Goal: Task Accomplishment & Management: Manage account settings

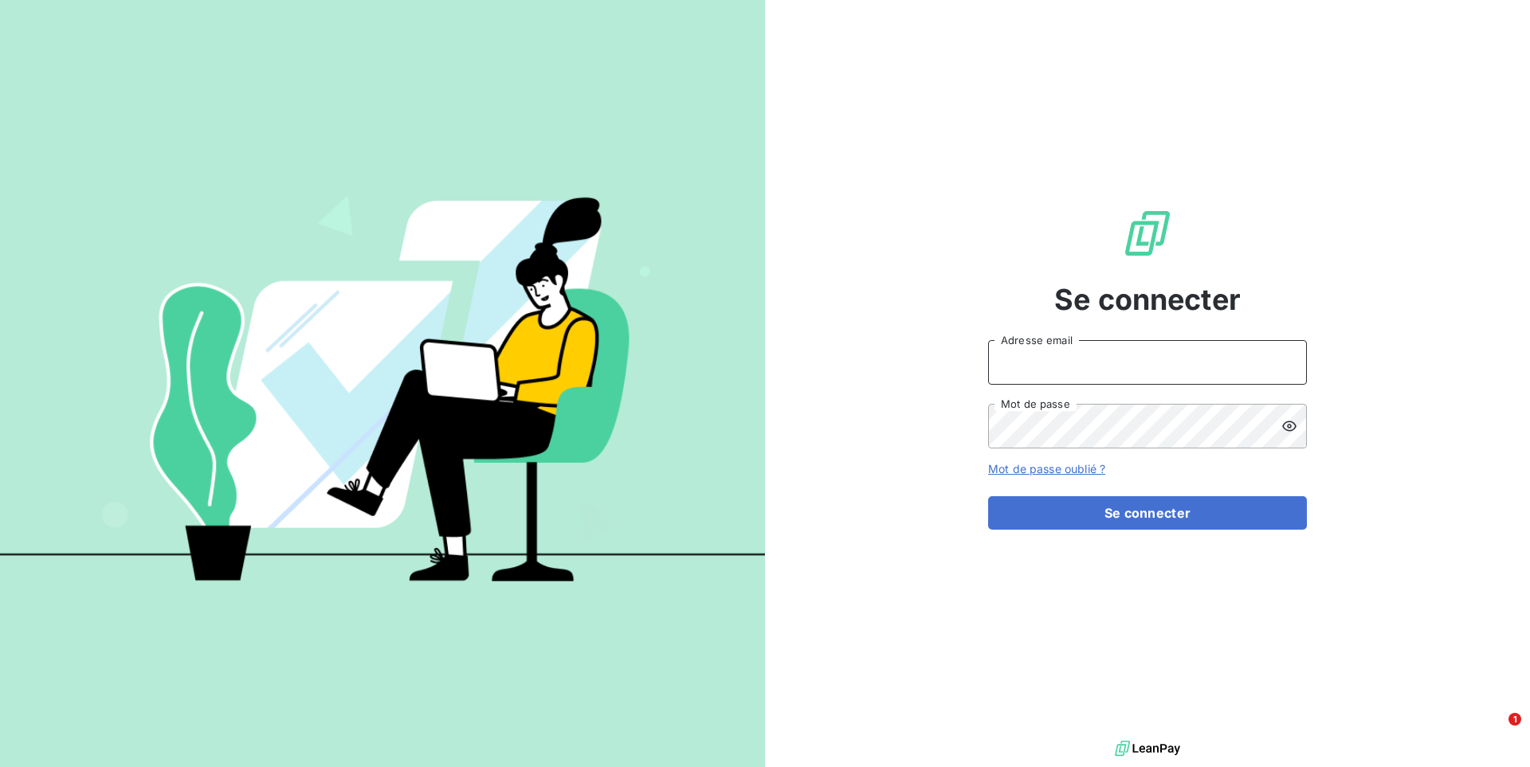
click at [1160, 355] on input "Adresse email" at bounding box center [1147, 362] width 319 height 45
type input "admin@lpgitaly"
click at [988, 496] on button "Se connecter" at bounding box center [1147, 512] width 319 height 33
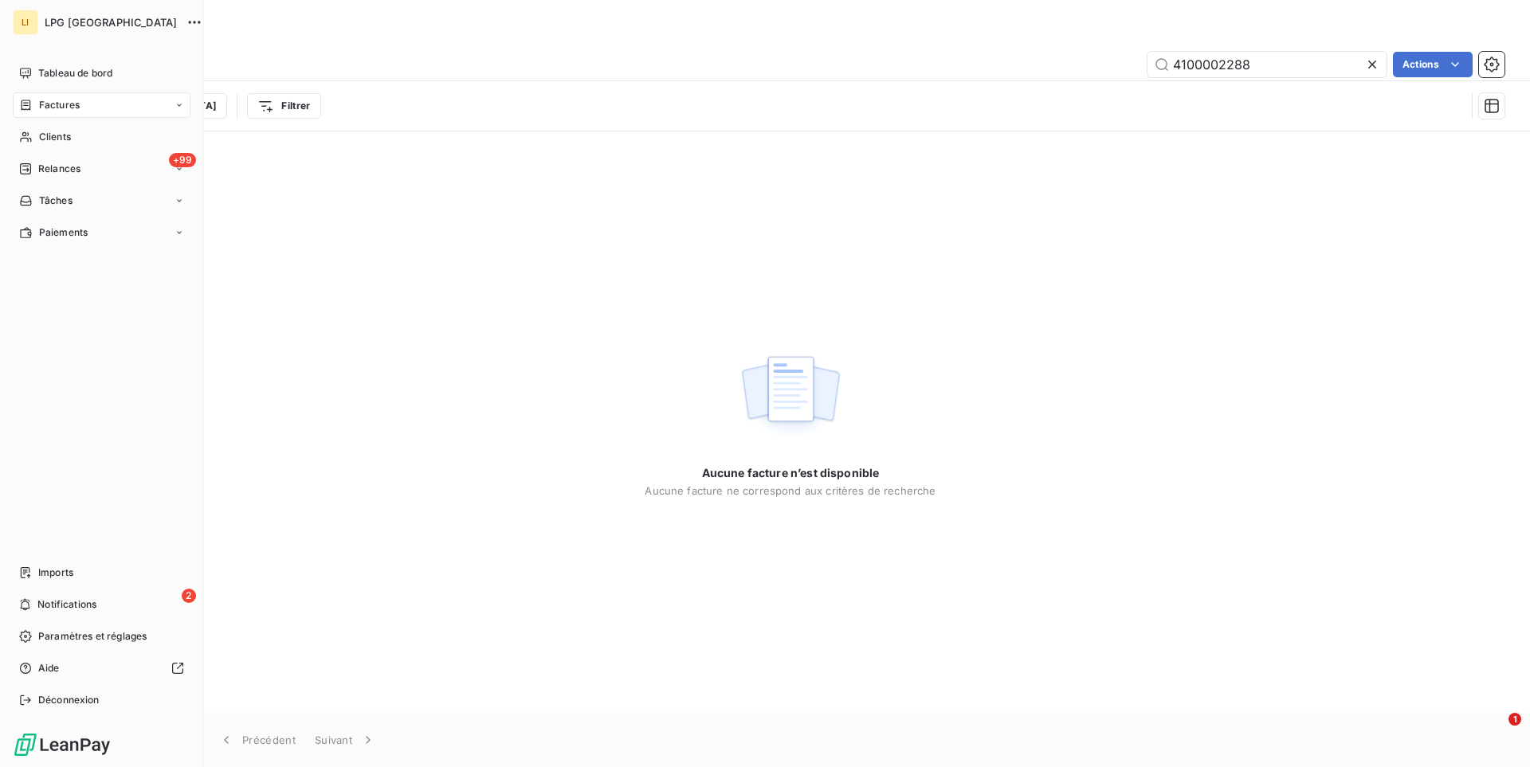
click at [78, 587] on nav "Imports 2 Notifications Paramètres et réglages Aide Déconnexion" at bounding box center [102, 636] width 178 height 153
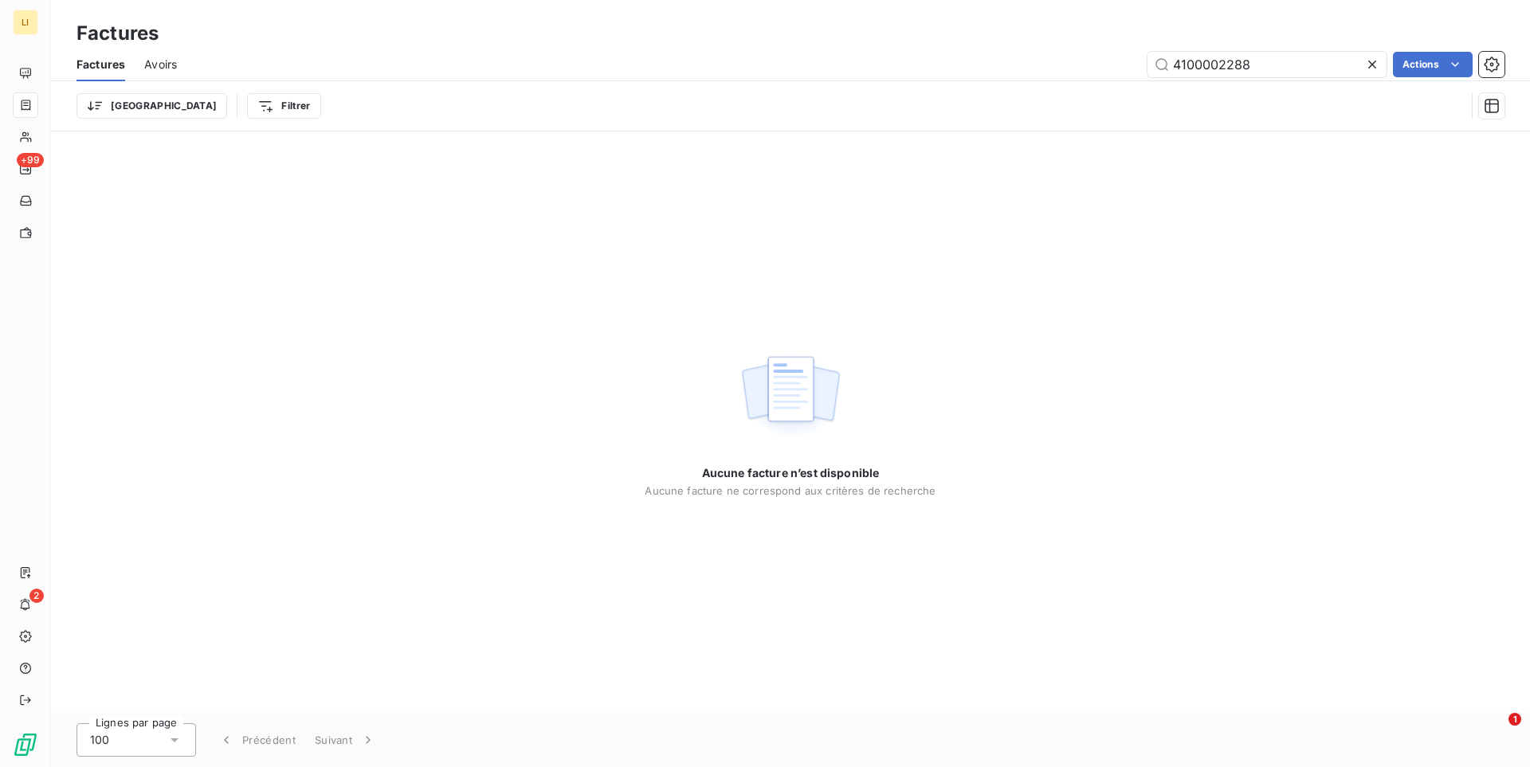
click at [1370, 66] on icon at bounding box center [1372, 65] width 8 height 8
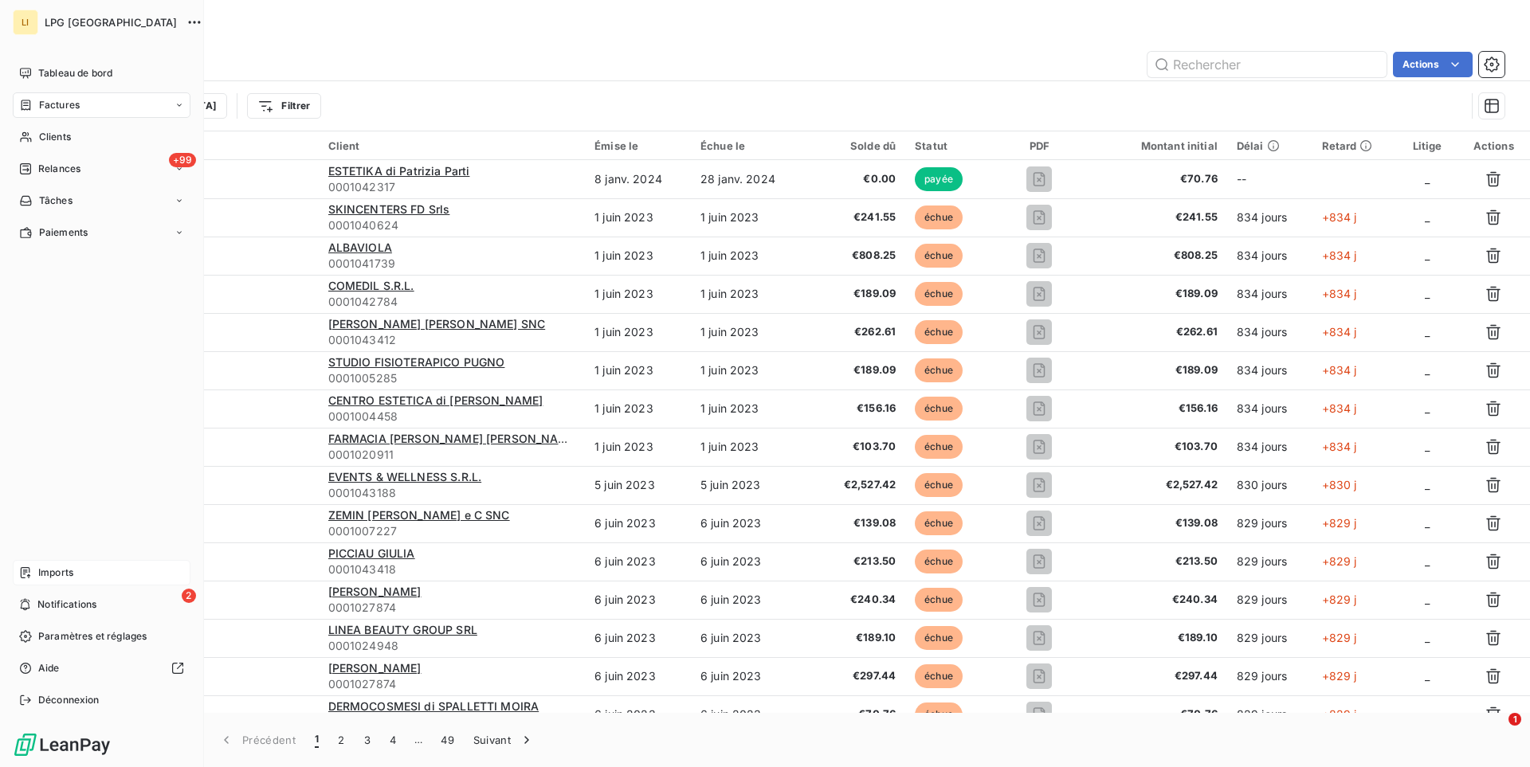
click at [30, 574] on icon at bounding box center [25, 573] width 13 height 13
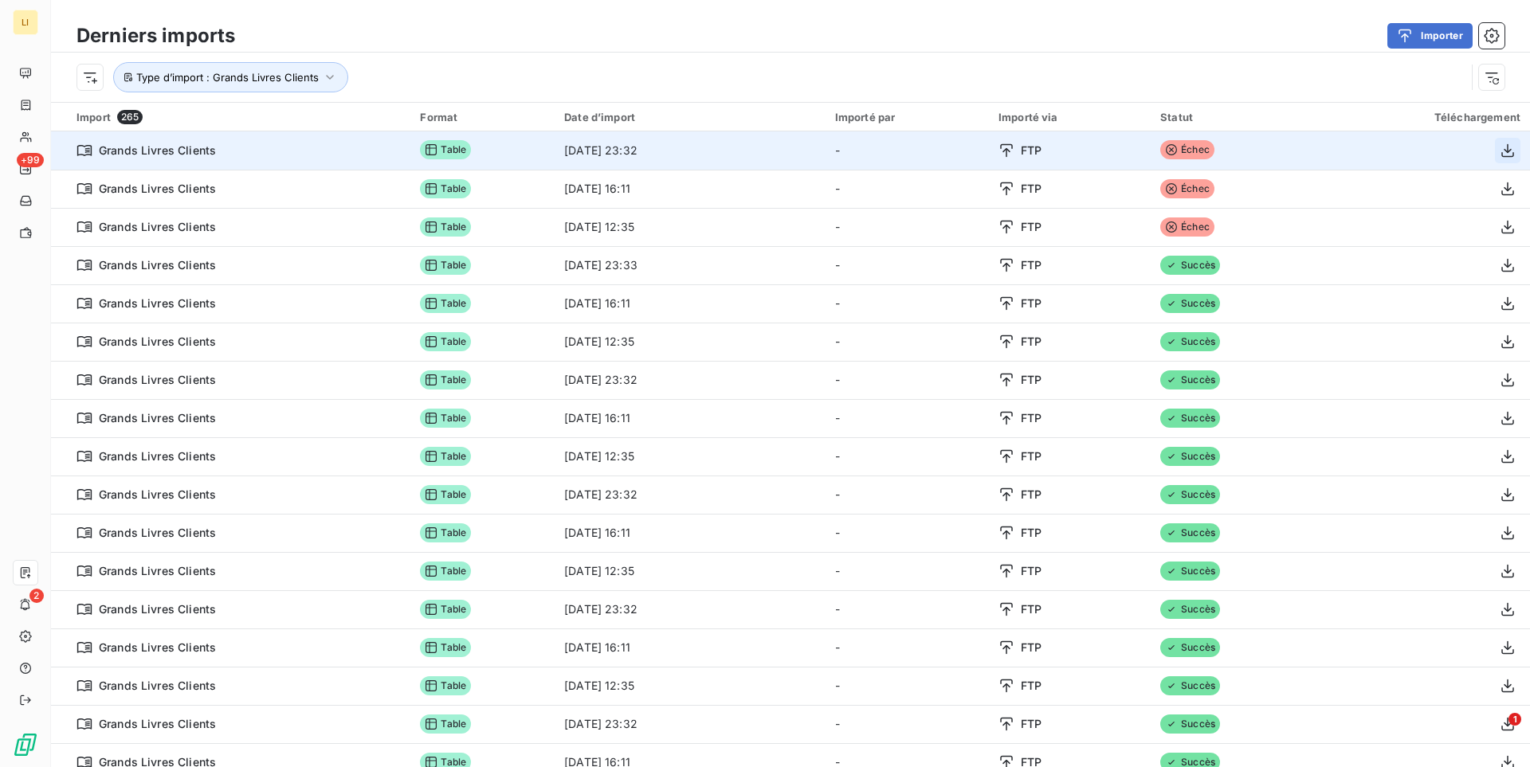
click at [1509, 153] on icon "button" at bounding box center [1508, 151] width 16 height 16
click at [1512, 150] on icon "button" at bounding box center [1508, 151] width 16 height 16
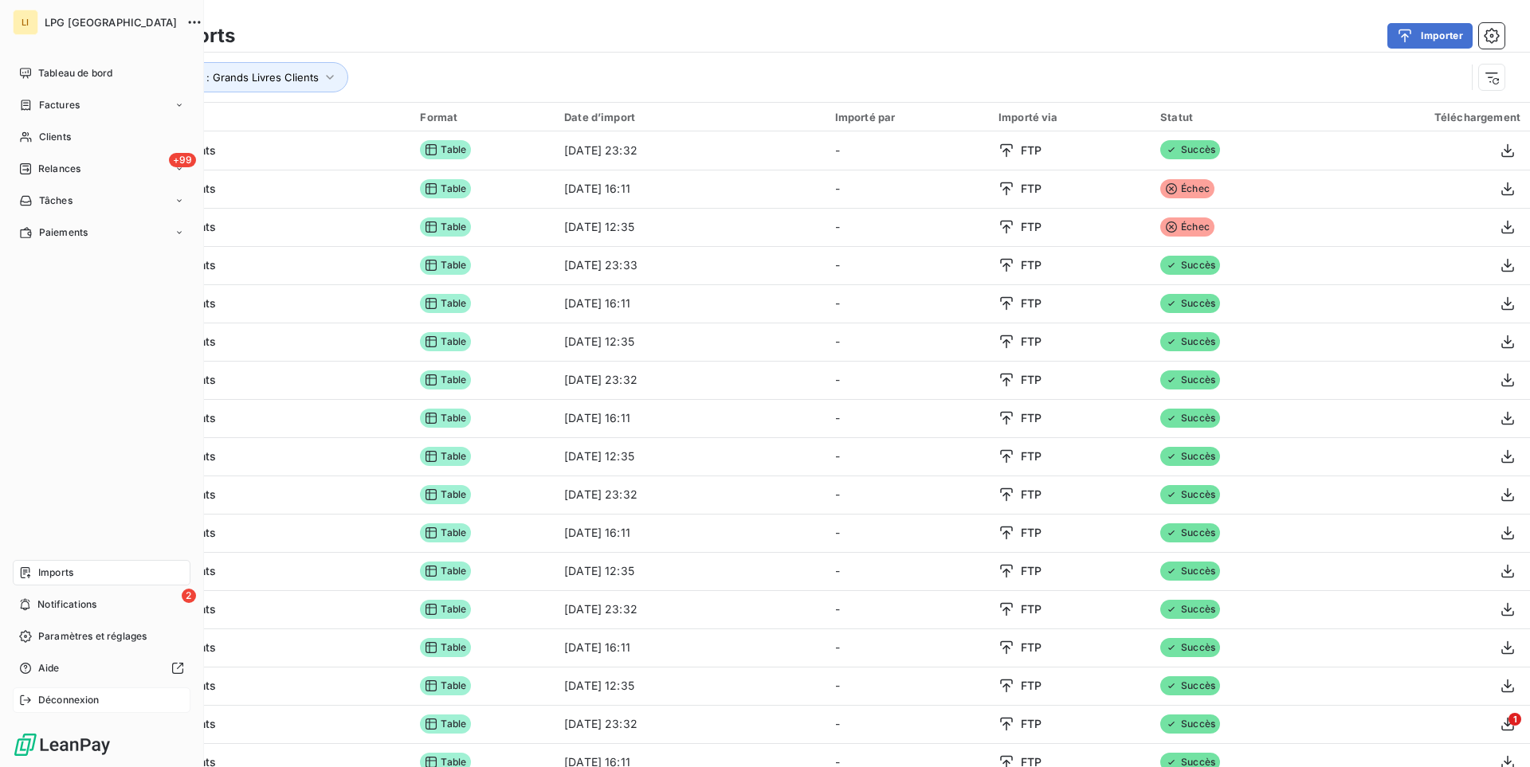
click at [66, 704] on span "Déconnexion" at bounding box center [68, 700] width 61 height 14
